Goal: Information Seeking & Learning: Learn about a topic

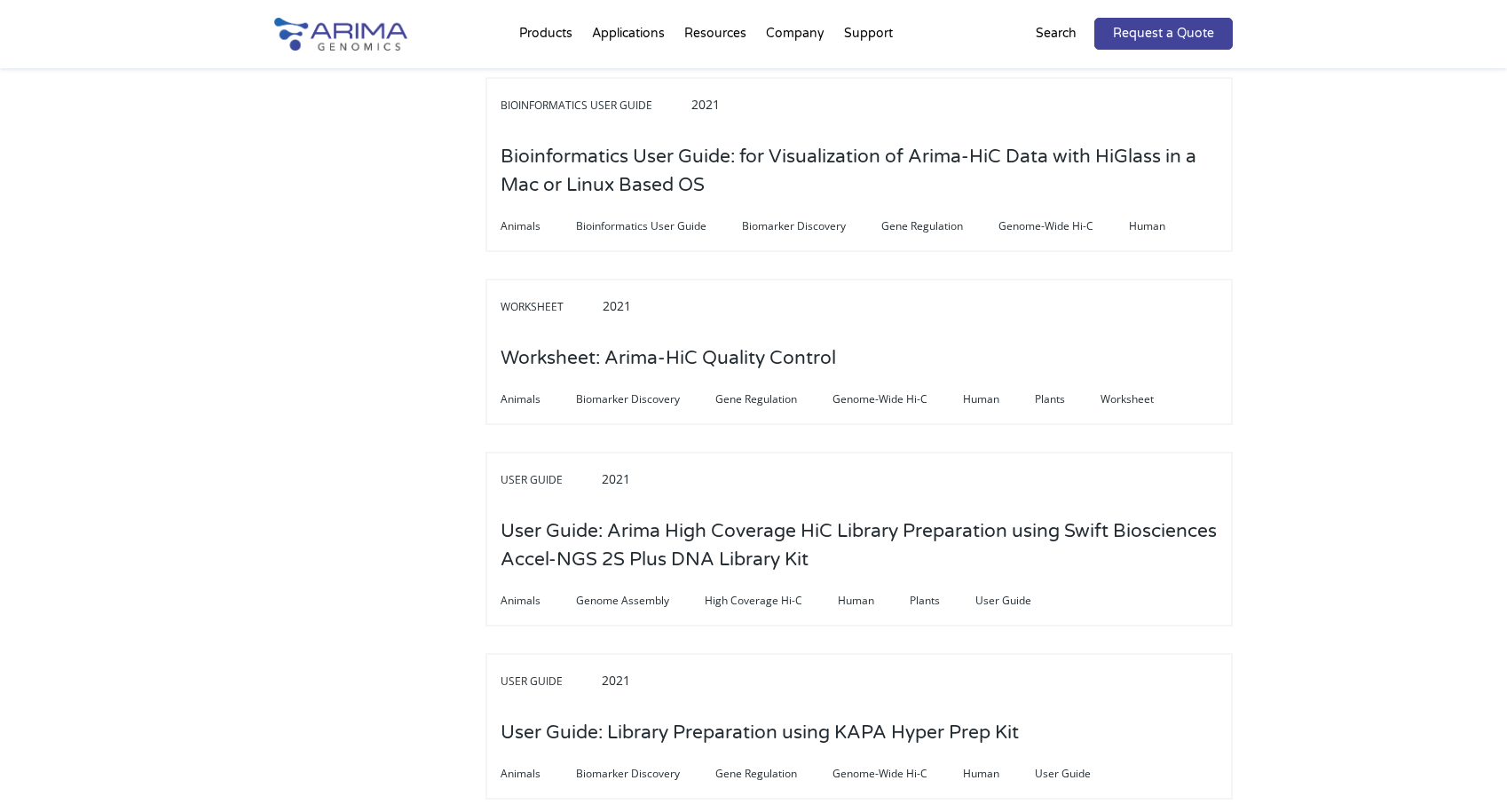
scroll to position [3217, 0]
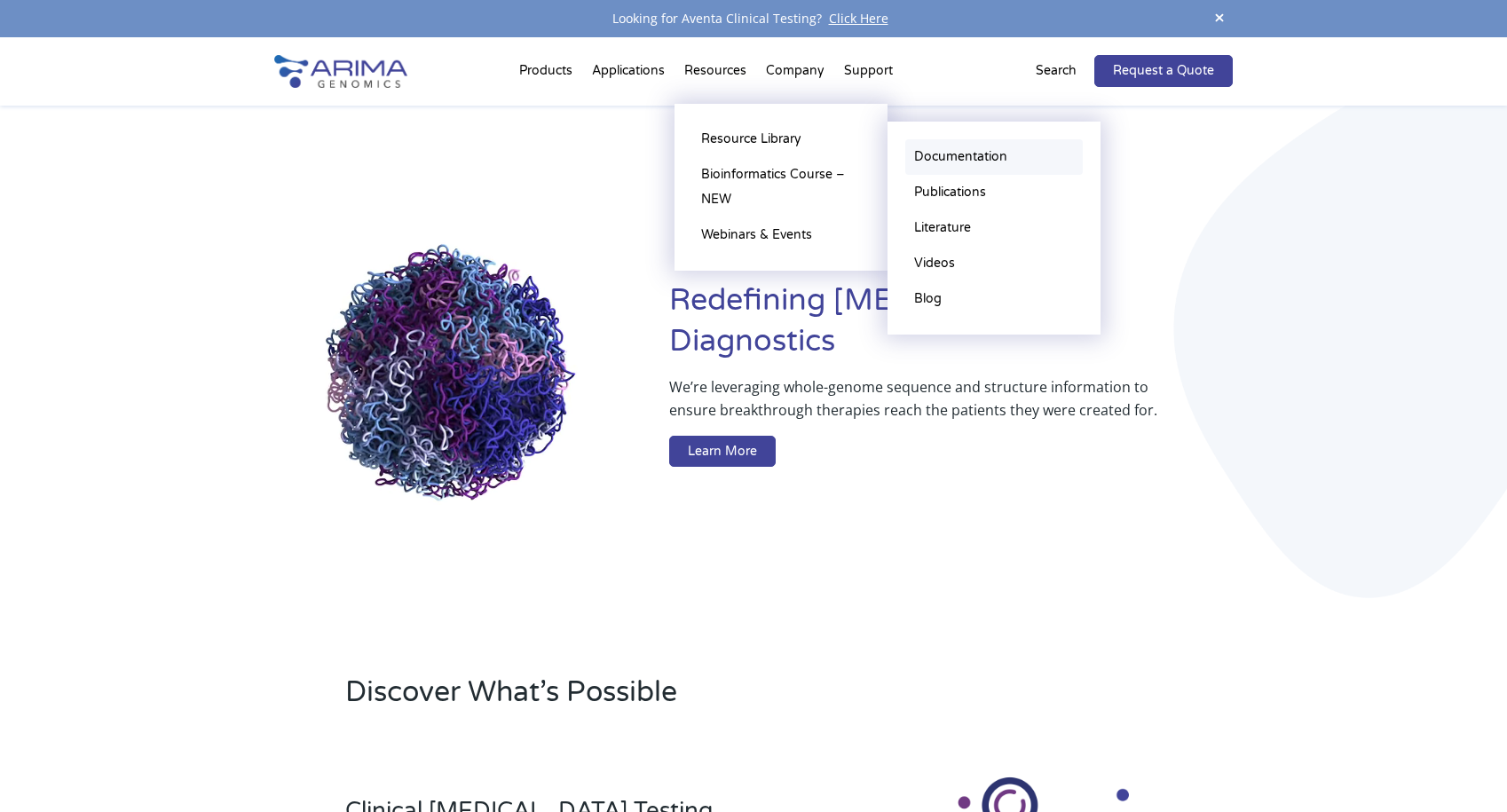
click at [936, 163] on link "Documentation" at bounding box center [994, 157] width 177 height 35
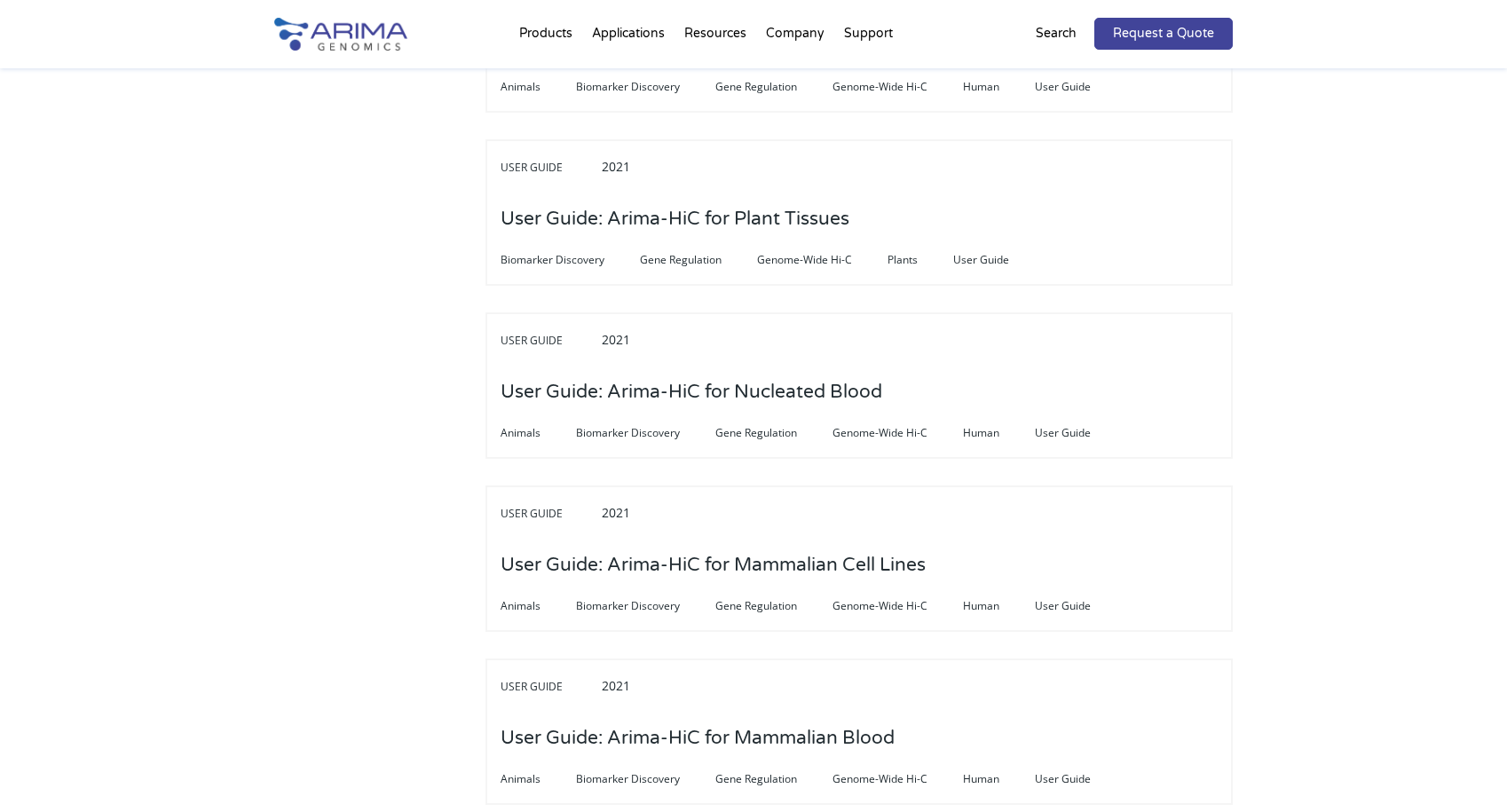
scroll to position [4260, 0]
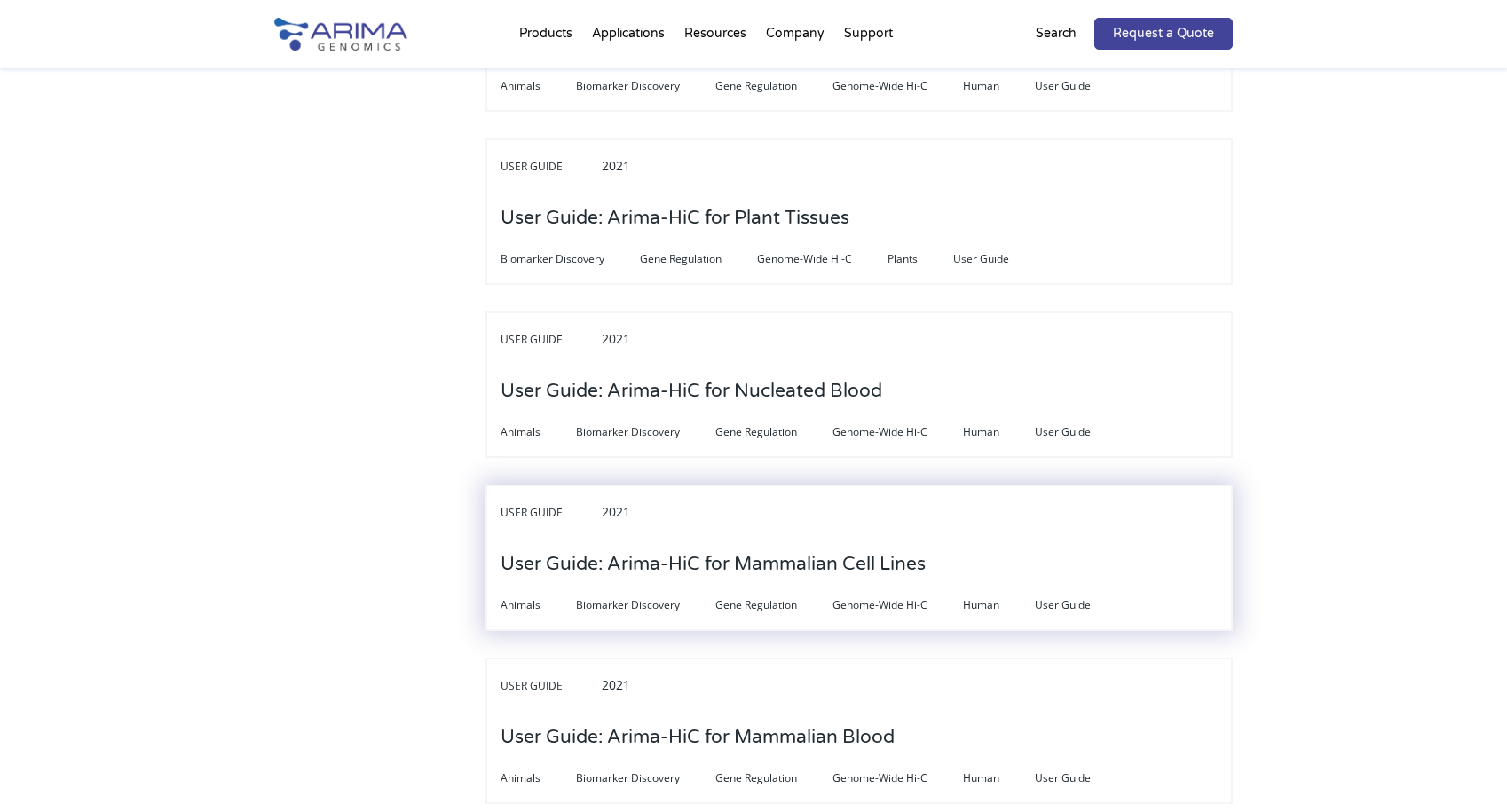
click at [850, 540] on h3 "User Guide: Arima-HiC for Mammalian Cell Lines" at bounding box center [713, 564] width 425 height 55
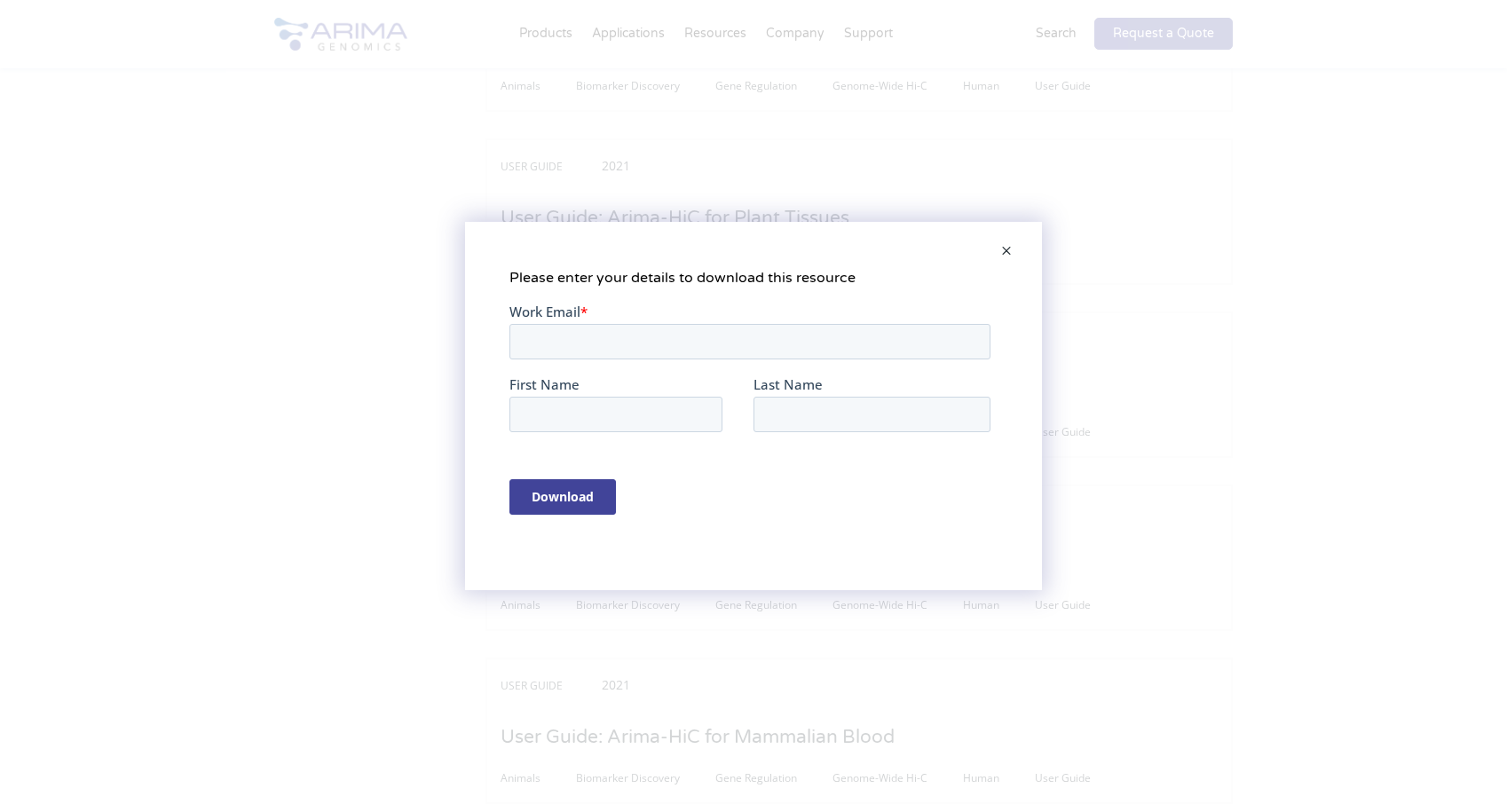
scroll to position [0, 0]
click at [1009, 250] on span at bounding box center [1006, 252] width 35 height 42
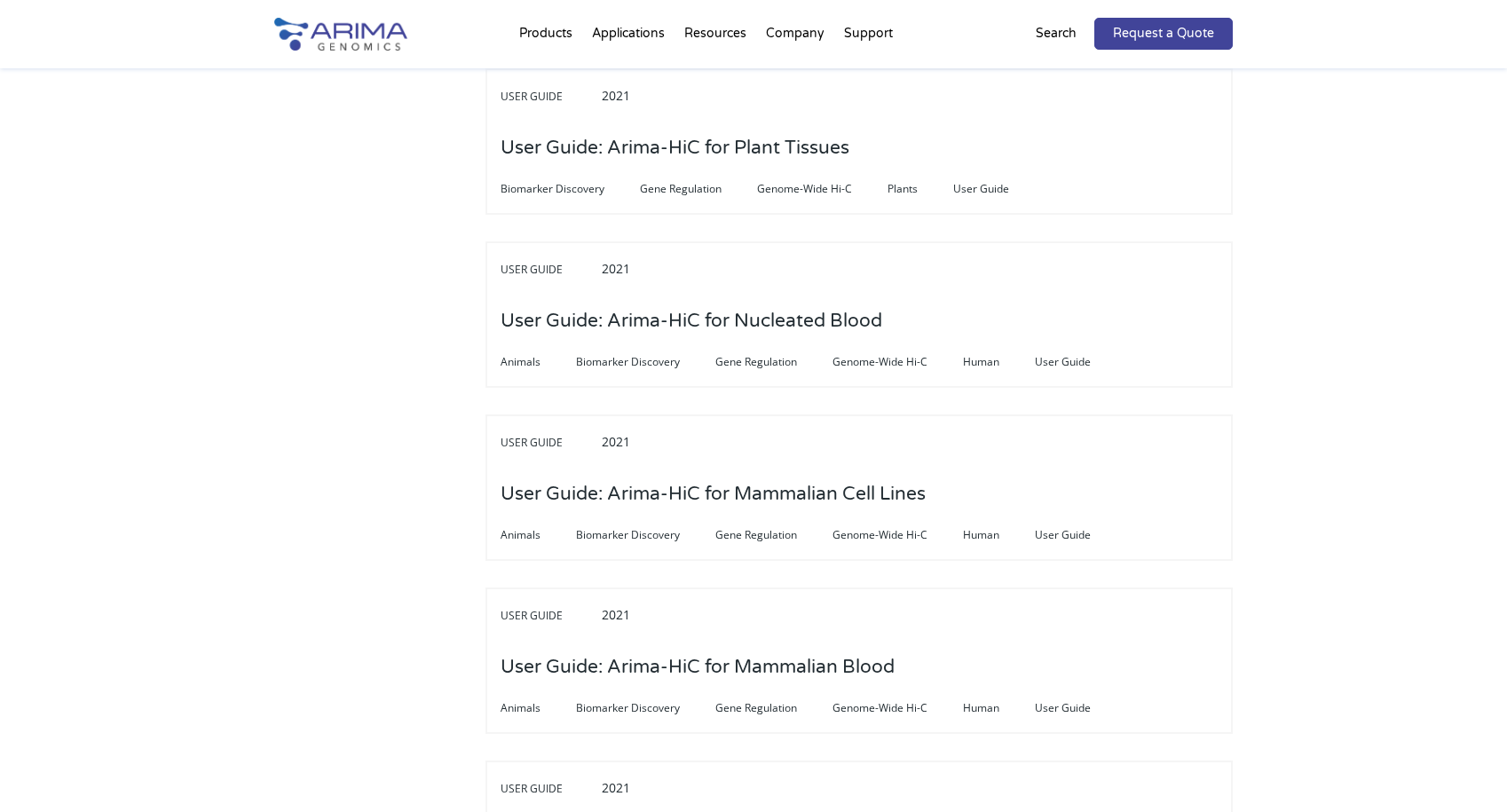
scroll to position [4330, 0]
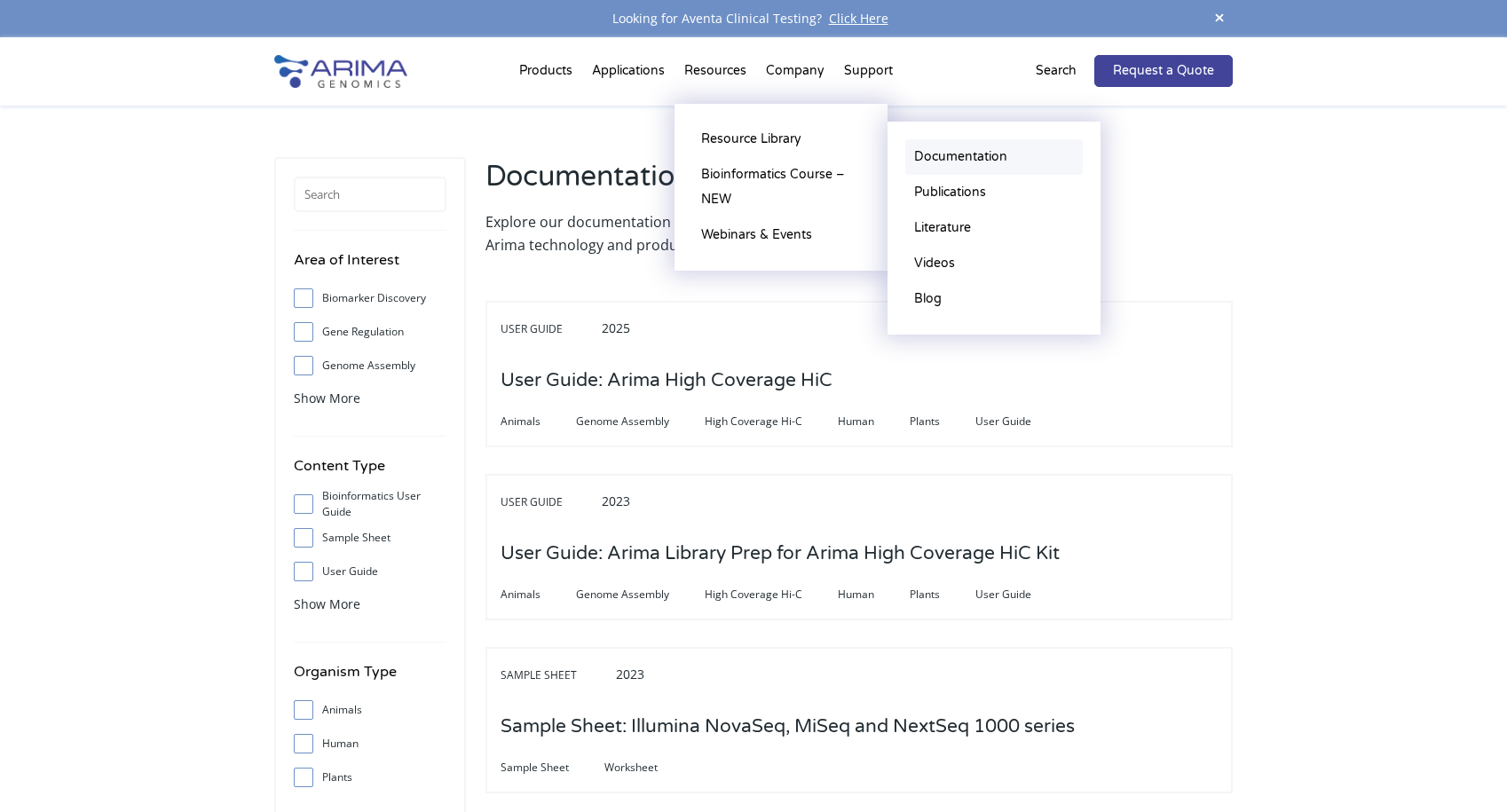
click at [946, 152] on link "Documentation" at bounding box center [994, 157] width 177 height 35
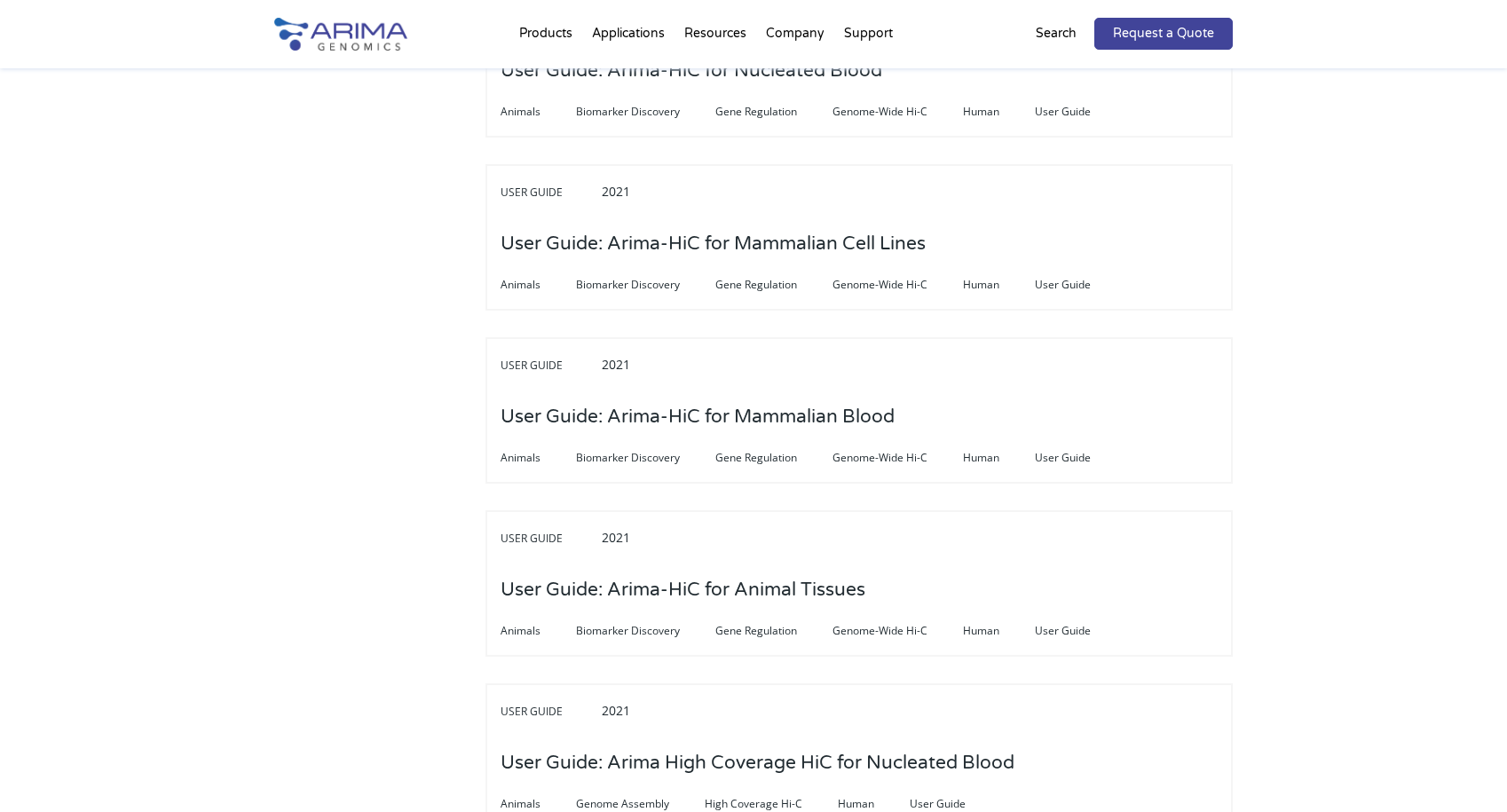
scroll to position [4544, 0]
